Goal: Check status

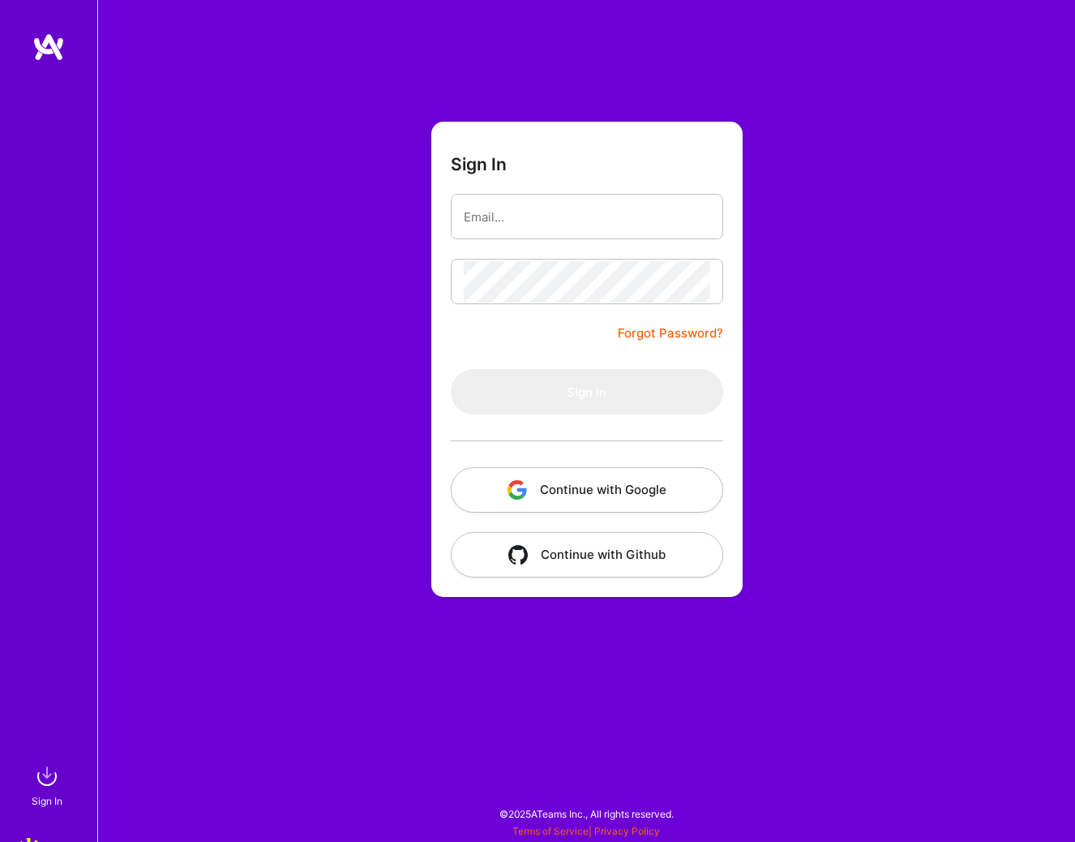
click at [572, 494] on button "Continue with Google" at bounding box center [587, 489] width 272 height 45
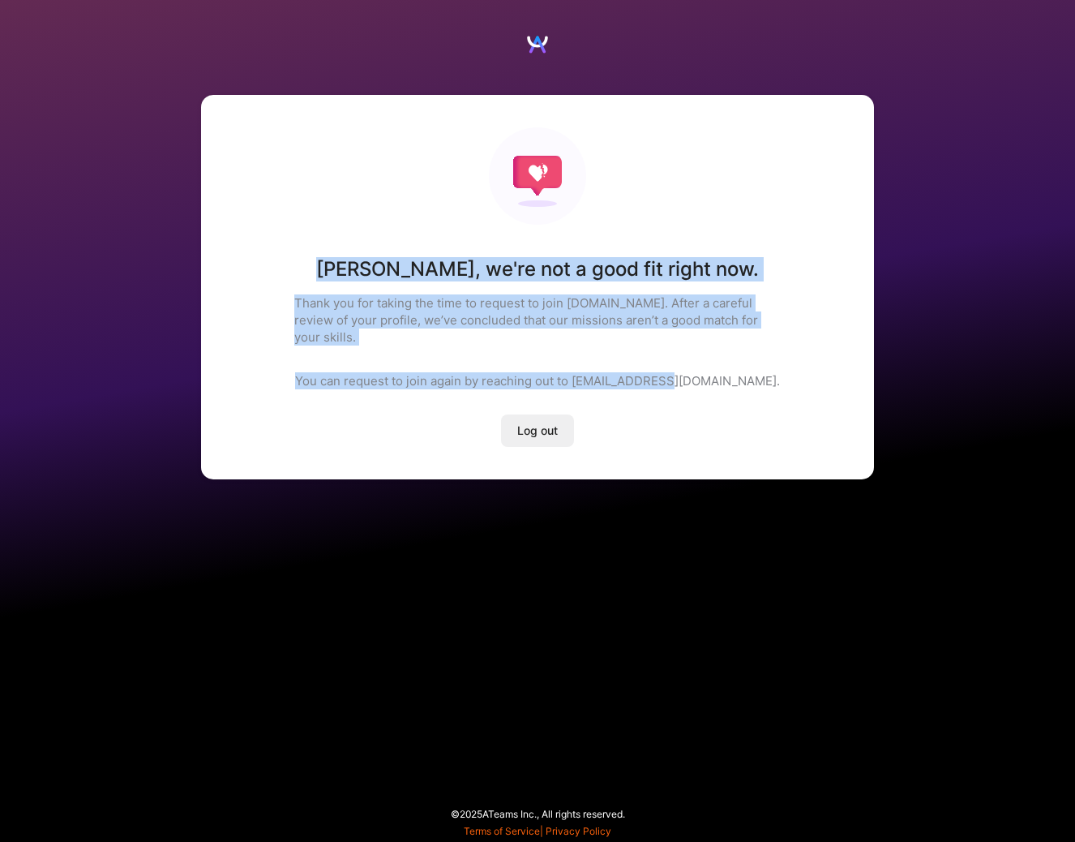
drag, startPoint x: 375, startPoint y: 268, endPoint x: 723, endPoint y: 368, distance: 361.9
click at [723, 368] on div "[PERSON_NAME] , we're not a good fit right now. Thank you for taking the time t…" at bounding box center [537, 287] width 673 height 384
click at [541, 336] on div "[PERSON_NAME] , we're not a good fit right now. Thank you for taking the time t…" at bounding box center [537, 287] width 673 height 384
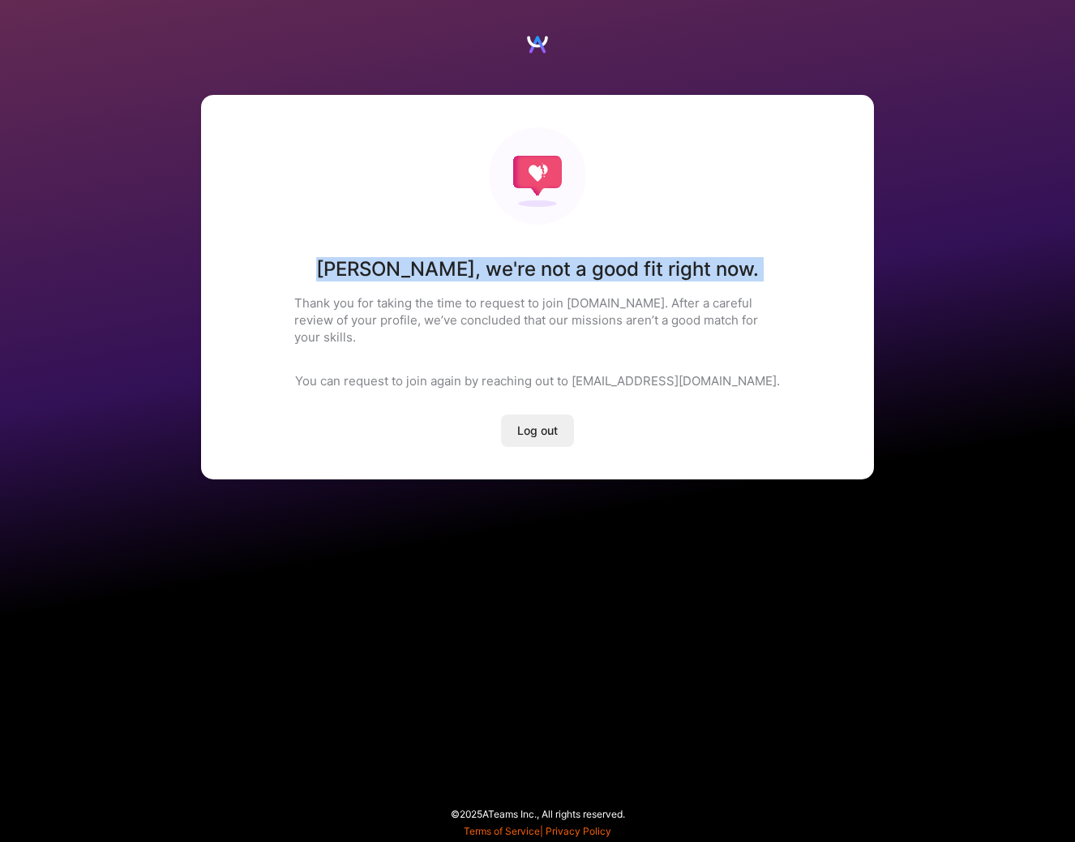
drag, startPoint x: 371, startPoint y: 269, endPoint x: 762, endPoint y: 269, distance: 390.9
click at [762, 269] on div "[PERSON_NAME] , we're not a good fit right now. Thank you for taking the time t…" at bounding box center [537, 287] width 673 height 384
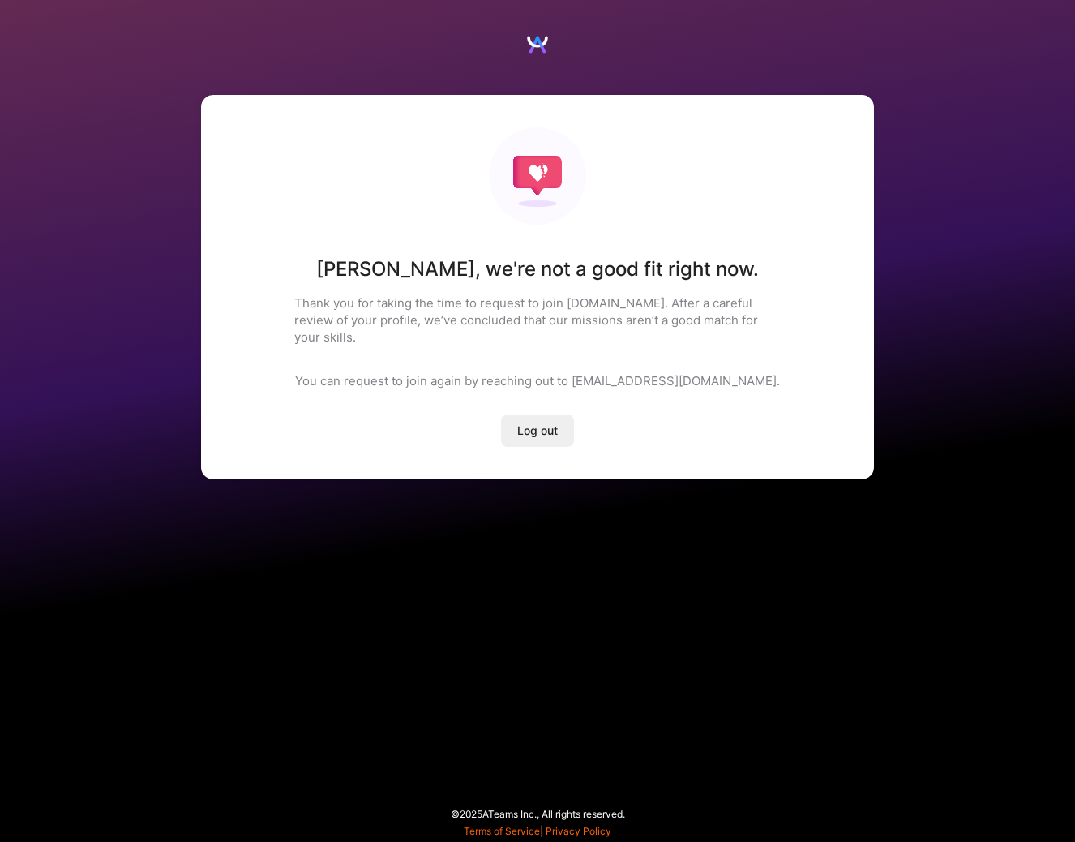
click at [539, 237] on div "[PERSON_NAME] , we're not a good fit right now. Thank you for taking the time t…" at bounding box center [537, 287] width 673 height 384
